Goal: Check status: Check status

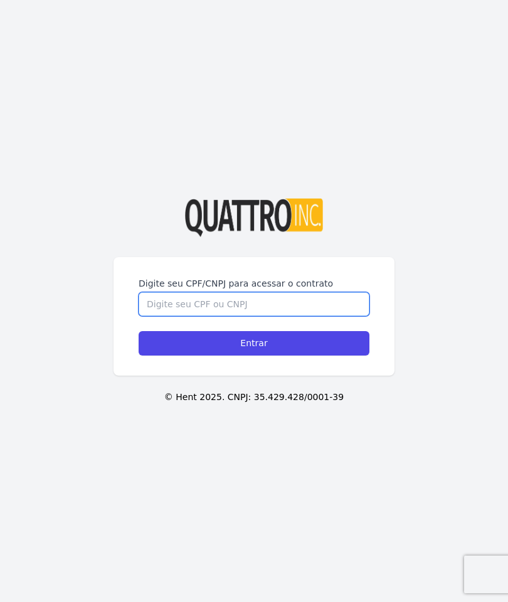
click at [276, 316] on input "Digite seu CPF/CNPJ para acessar o contrato" at bounding box center [254, 304] width 231 height 24
type input "Q"
type input "15202877714"
click at [317, 355] on input "Entrar" at bounding box center [254, 343] width 231 height 24
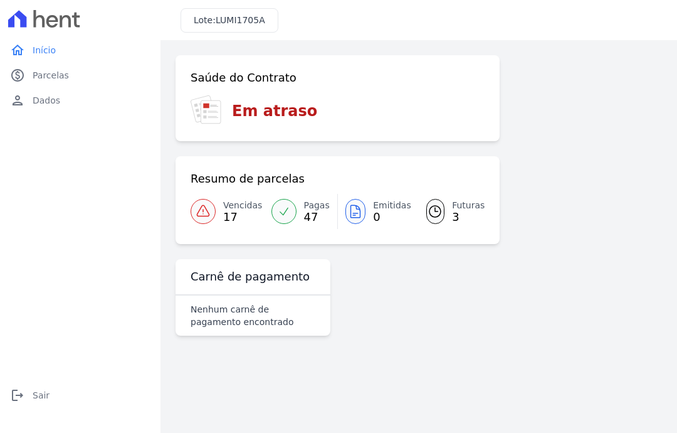
click at [74, 74] on link "paid Parcelas" at bounding box center [80, 75] width 150 height 25
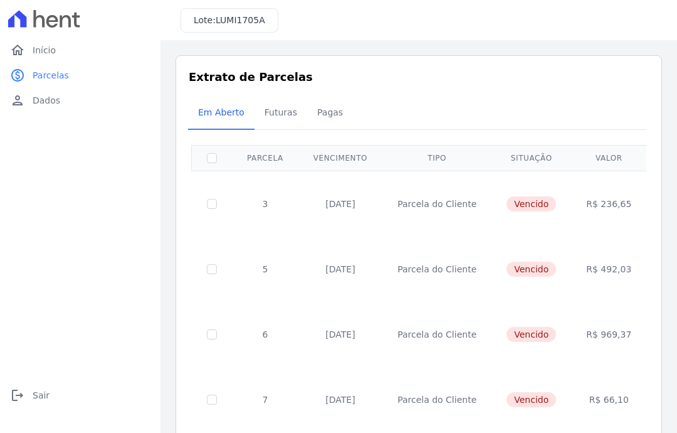
click at [328, 109] on span "Pagas" at bounding box center [330, 112] width 41 height 25
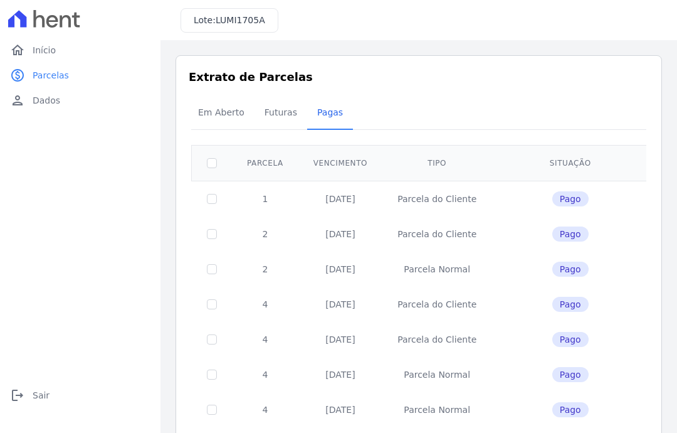
click at [287, 118] on span "Futuras" at bounding box center [281, 112] width 48 height 25
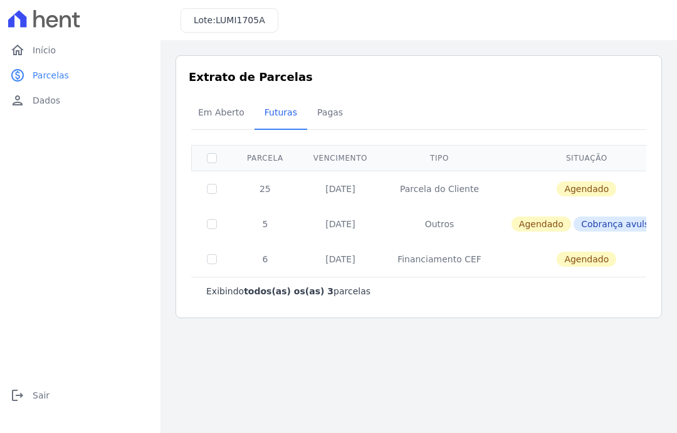
click at [228, 110] on span "Em Aberto" at bounding box center [221, 112] width 61 height 25
